Goal: Find specific page/section: Find specific page/section

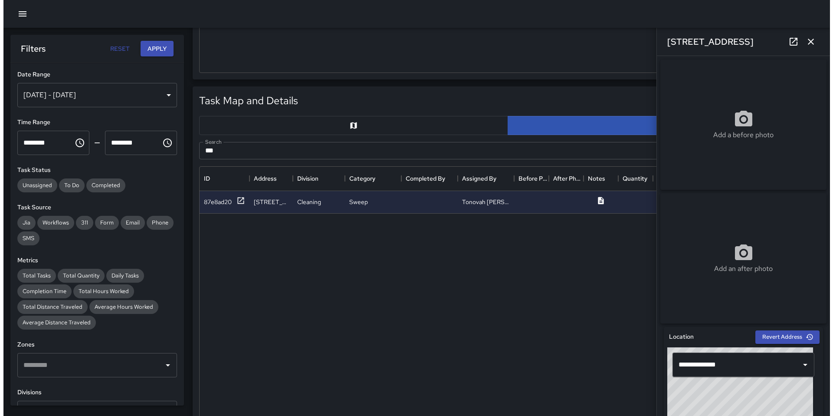
scroll to position [64, 0]
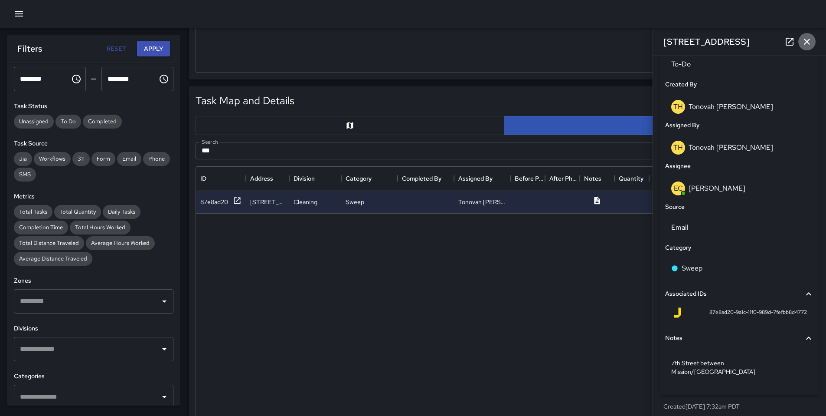
click at [806, 44] on icon "button" at bounding box center [807, 41] width 10 height 10
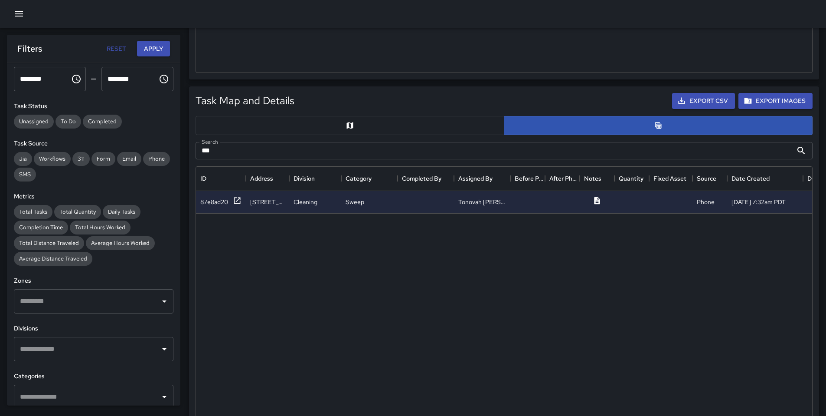
click at [12, 14] on button "button" at bounding box center [18, 13] width 17 height 17
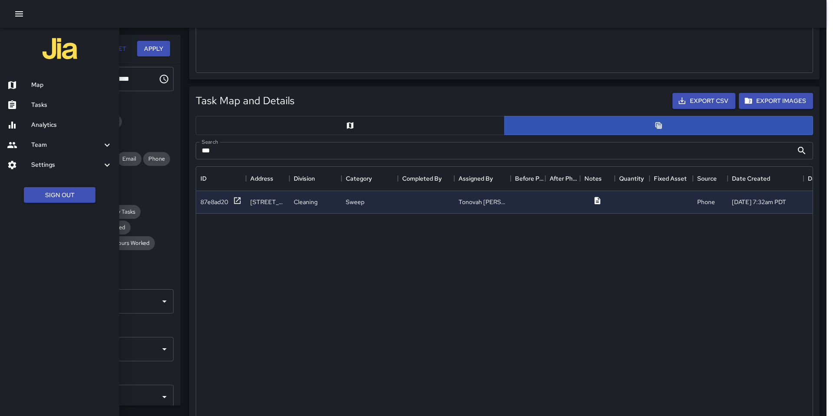
click at [32, 85] on h6 "Map" at bounding box center [71, 85] width 81 height 10
